Goal: Find specific page/section

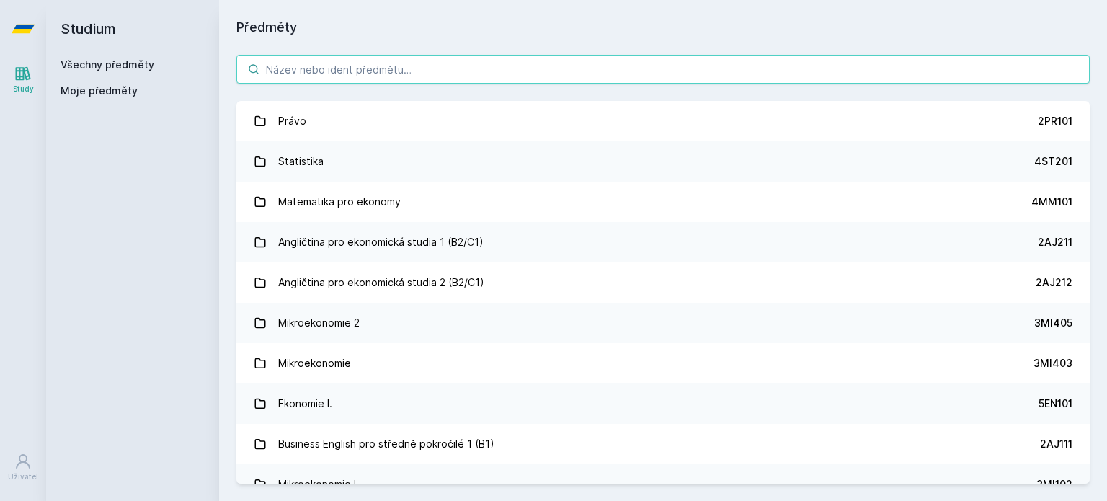
click at [492, 75] on input "search" at bounding box center [662, 69] width 853 height 29
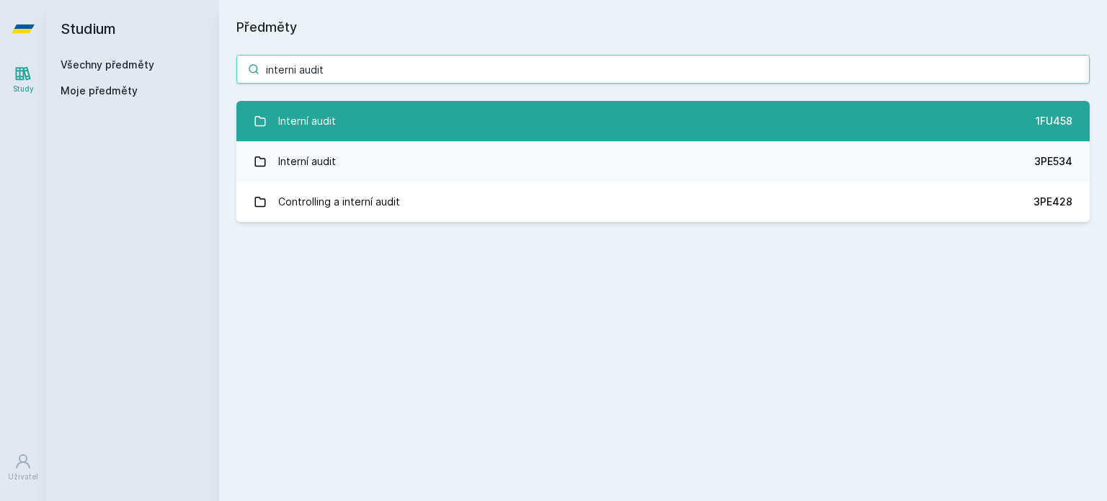
type input "interni audit"
click at [481, 112] on link "Interní audit 1FU458" at bounding box center [662, 121] width 853 height 40
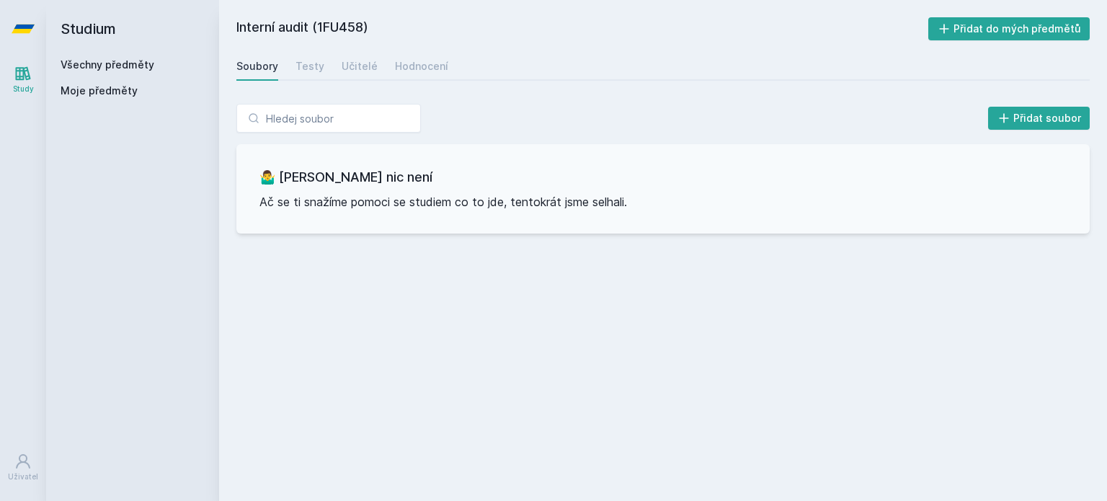
click at [291, 64] on div "Soubory Testy Učitelé Hodnocení" at bounding box center [662, 66] width 853 height 29
click at [301, 71] on div "Testy" at bounding box center [309, 66] width 29 height 14
click at [344, 63] on div "Učitelé" at bounding box center [359, 66] width 36 height 14
click at [401, 66] on div "Hodnocení" at bounding box center [421, 66] width 53 height 14
